Goal: Task Accomplishment & Management: Manage account settings

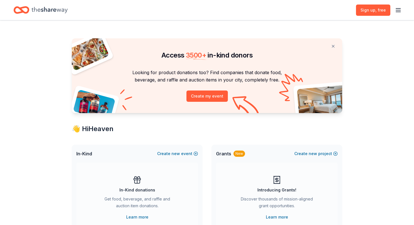
click at [399, 10] on line "button" at bounding box center [398, 10] width 5 height 0
click at [334, 55] on button "Log in" at bounding box center [328, 55] width 13 height 7
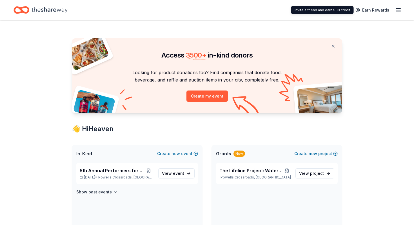
click at [395, 11] on icon "button" at bounding box center [398, 10] width 7 height 7
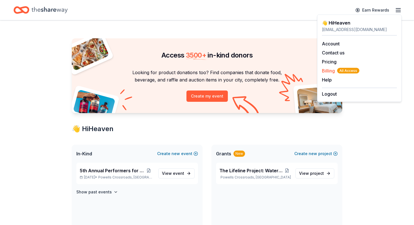
click at [331, 70] on span "Billing All Access" at bounding box center [340, 70] width 37 height 7
